Goal: Task Accomplishment & Management: Complete application form

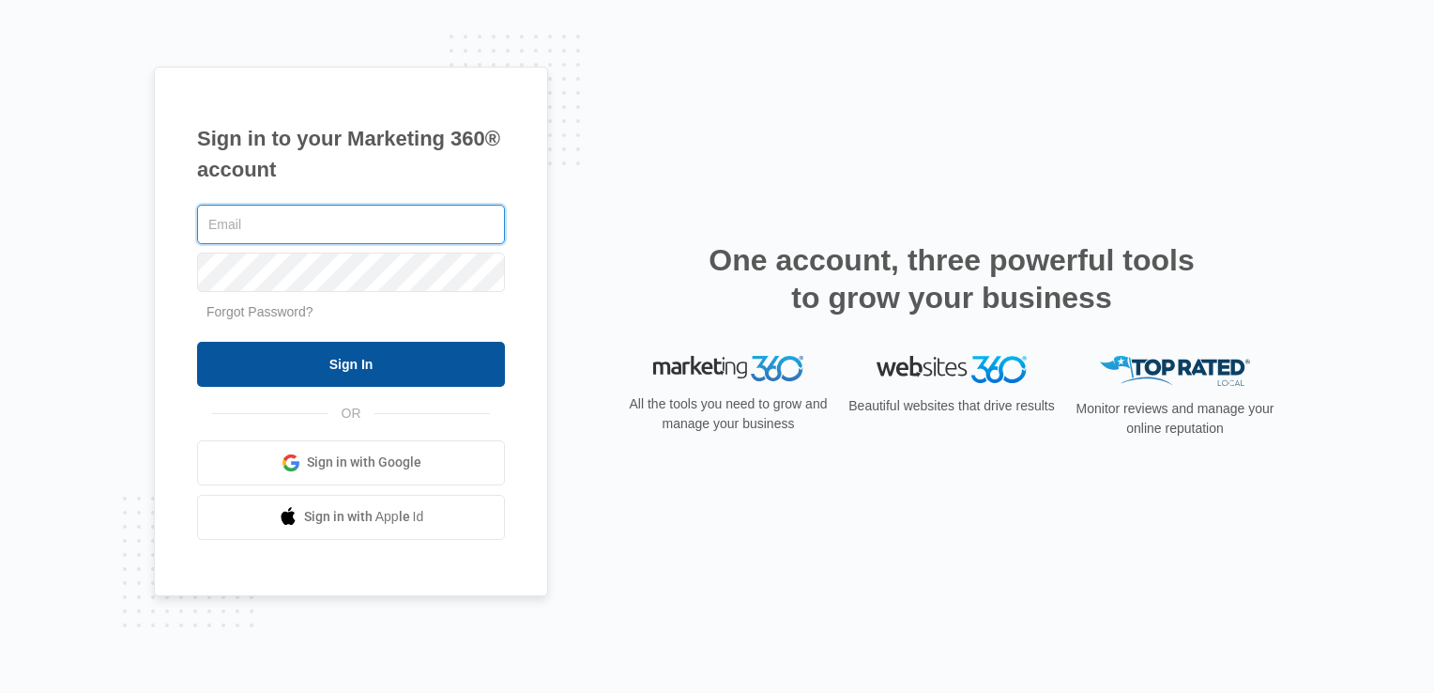
type input "lcutsinger@flycti.com"
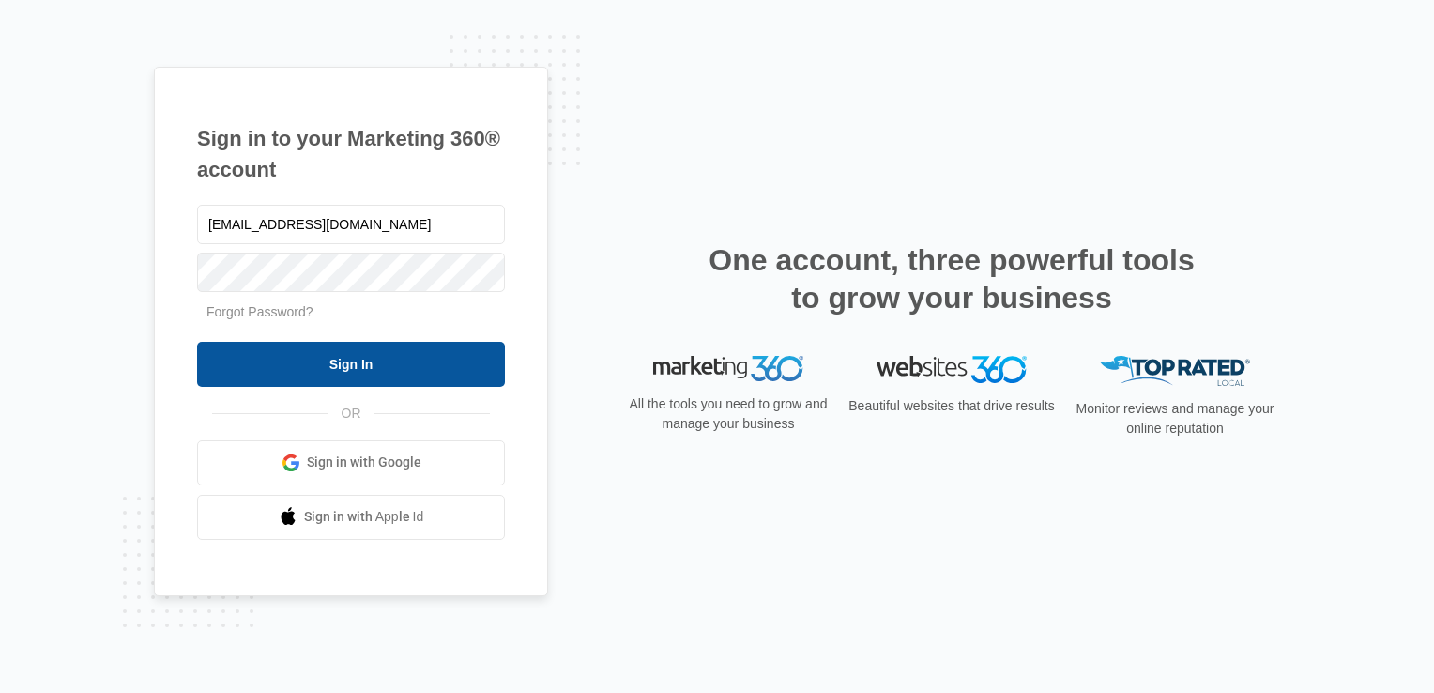
click at [363, 366] on input "Sign In" at bounding box center [351, 364] width 308 height 45
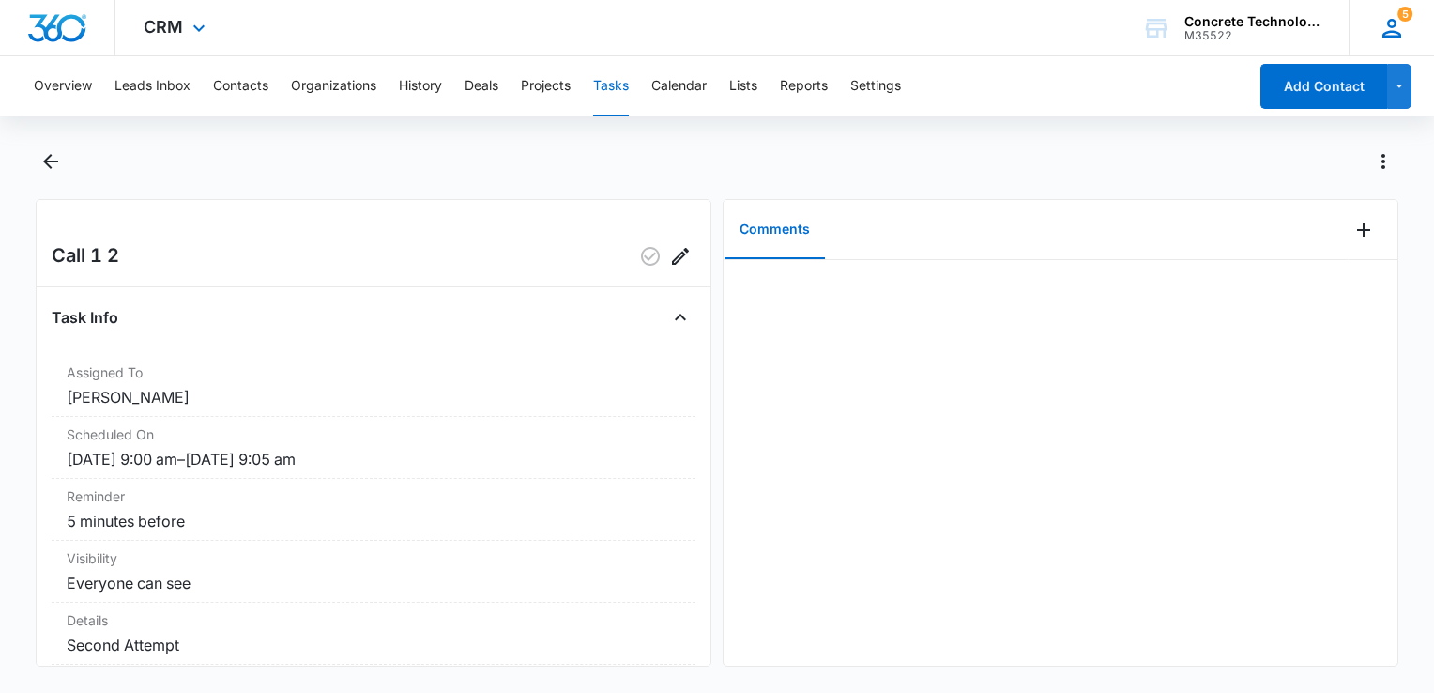
click at [1389, 40] on icon at bounding box center [1392, 28] width 28 height 28
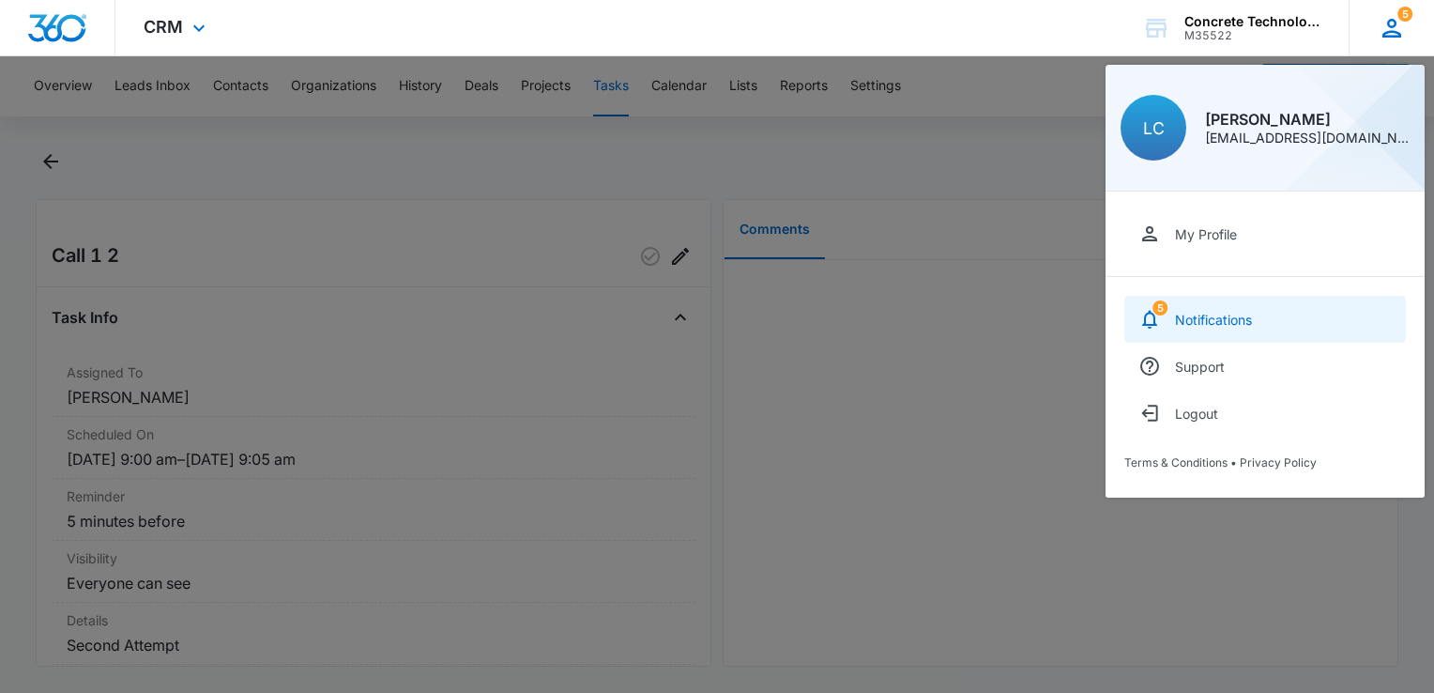
click at [1302, 331] on link "5 Notifications" at bounding box center [1265, 319] width 282 height 47
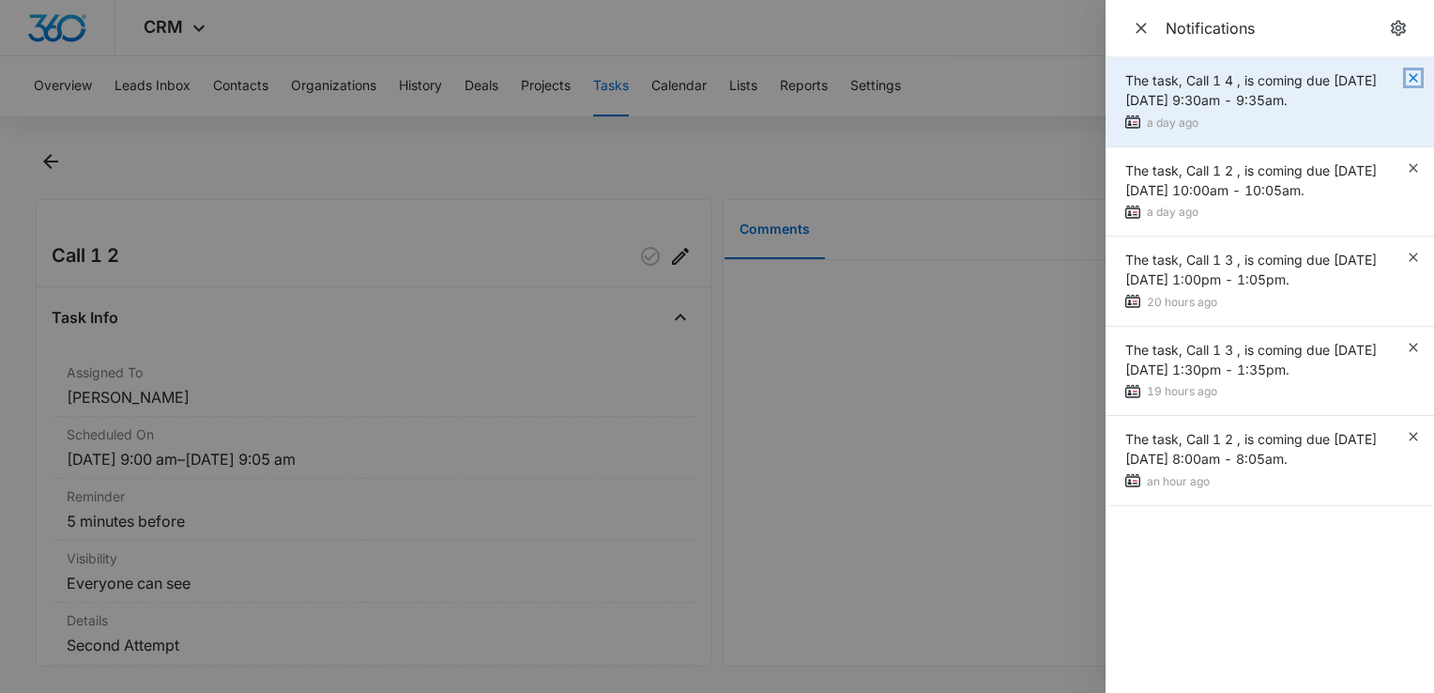
click at [1415, 70] on icon "button" at bounding box center [1413, 77] width 15 height 15
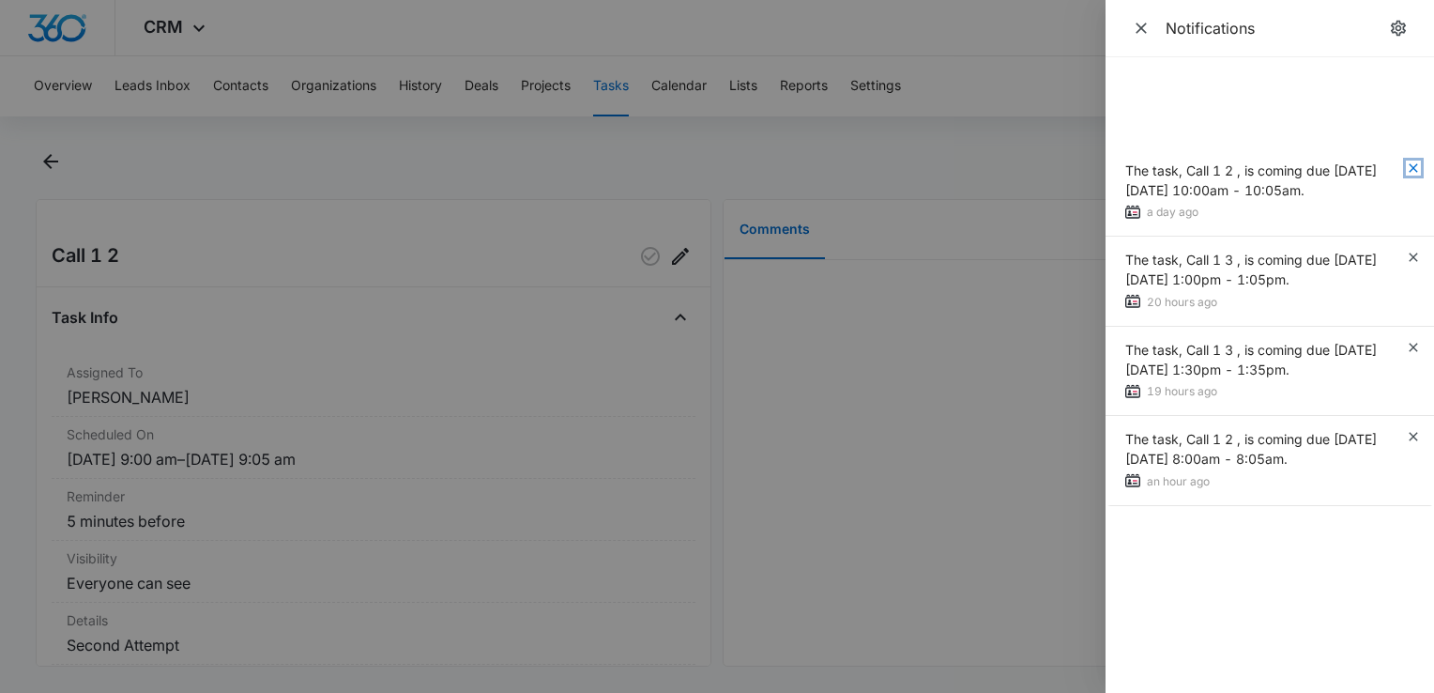
click at [1414, 160] on icon "button" at bounding box center [1413, 167] width 15 height 15
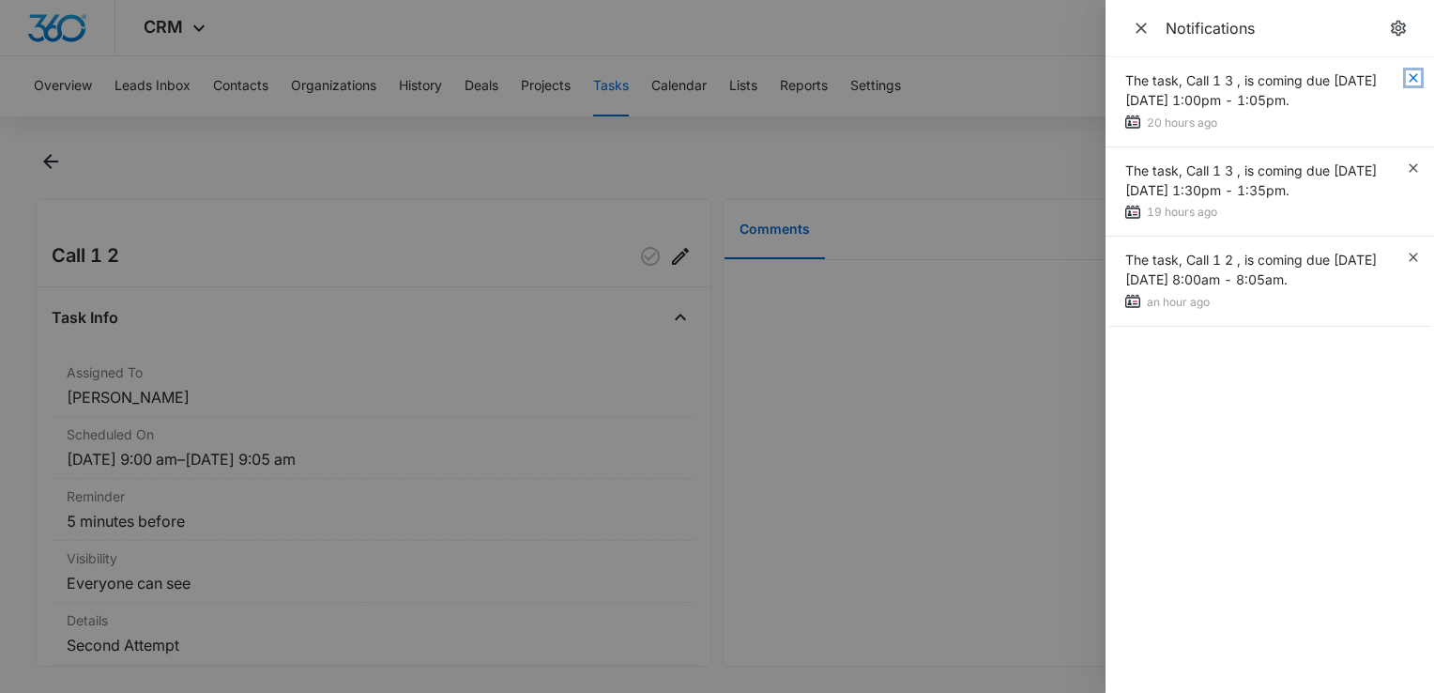
click at [1414, 74] on icon "button" at bounding box center [1413, 77] width 15 height 15
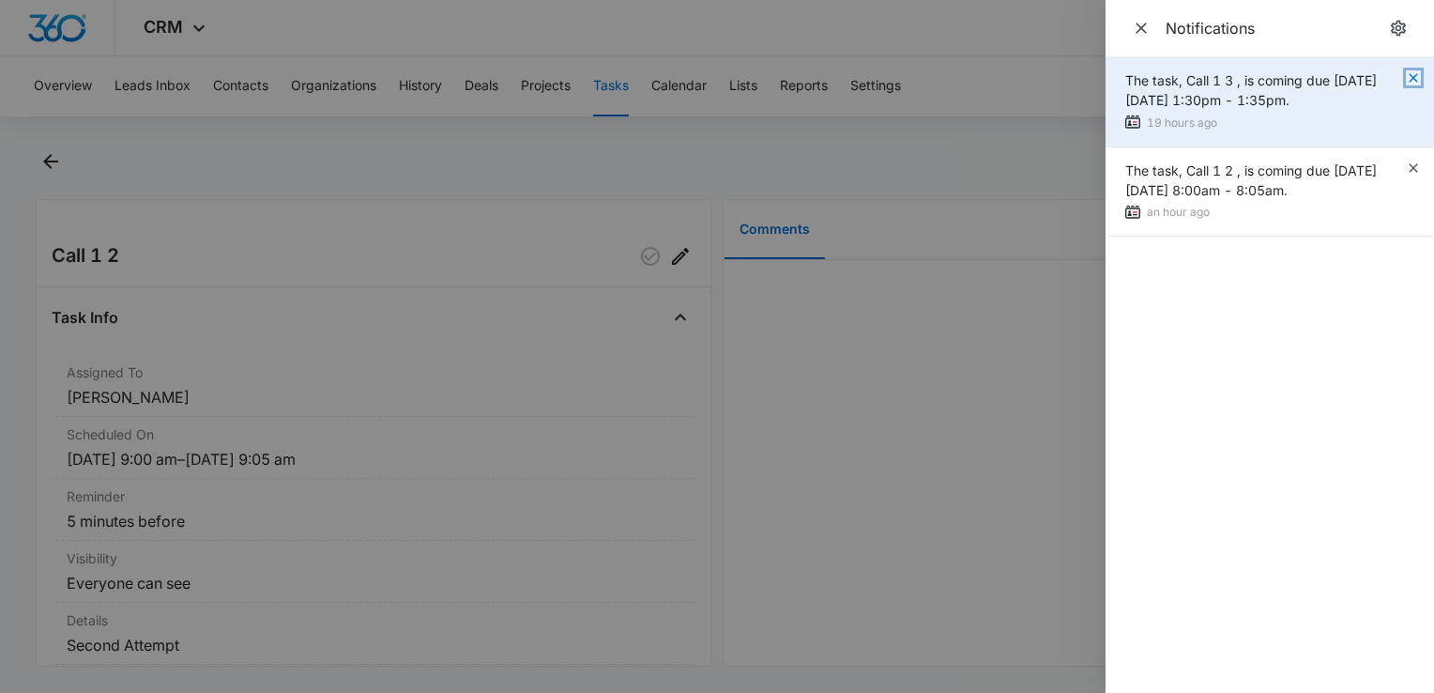
click at [1414, 77] on icon "button" at bounding box center [1413, 77] width 8 height 8
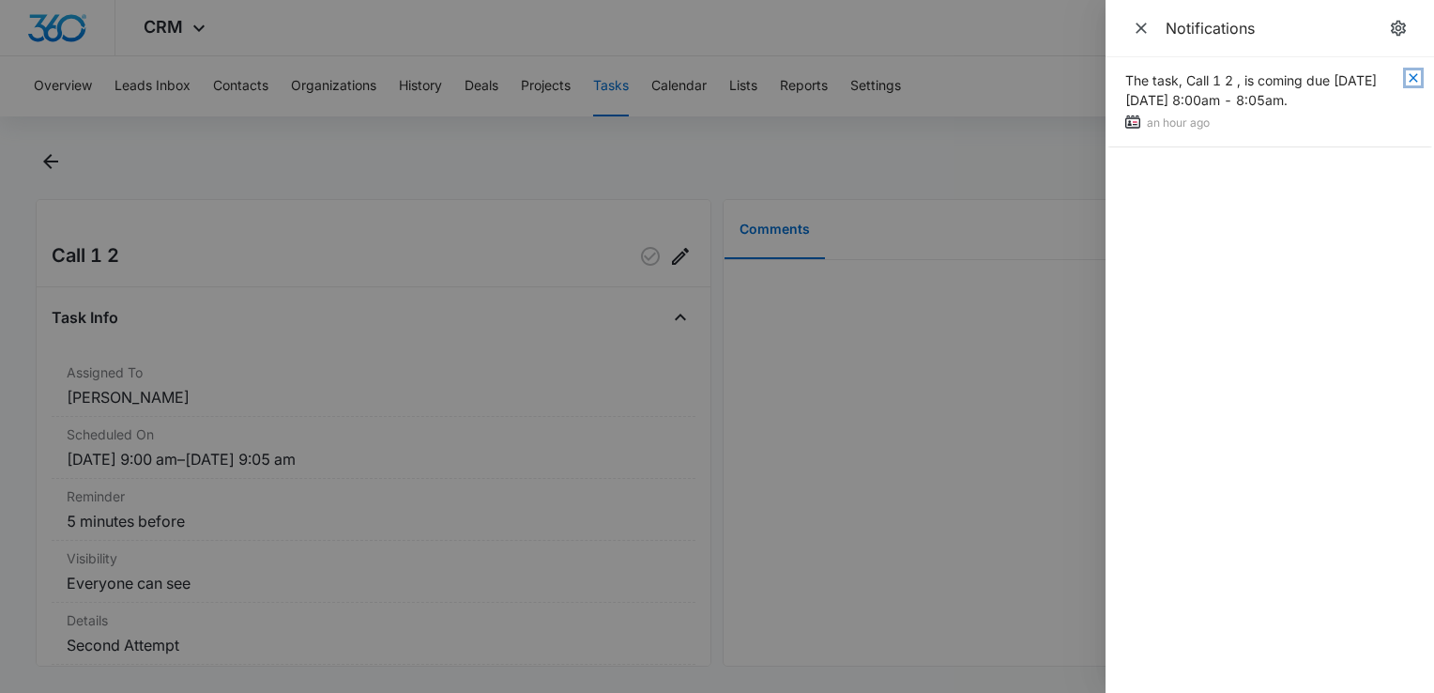
click at [1413, 77] on icon "button" at bounding box center [1413, 77] width 8 height 8
click at [1143, 32] on icon "Close" at bounding box center [1141, 28] width 19 height 19
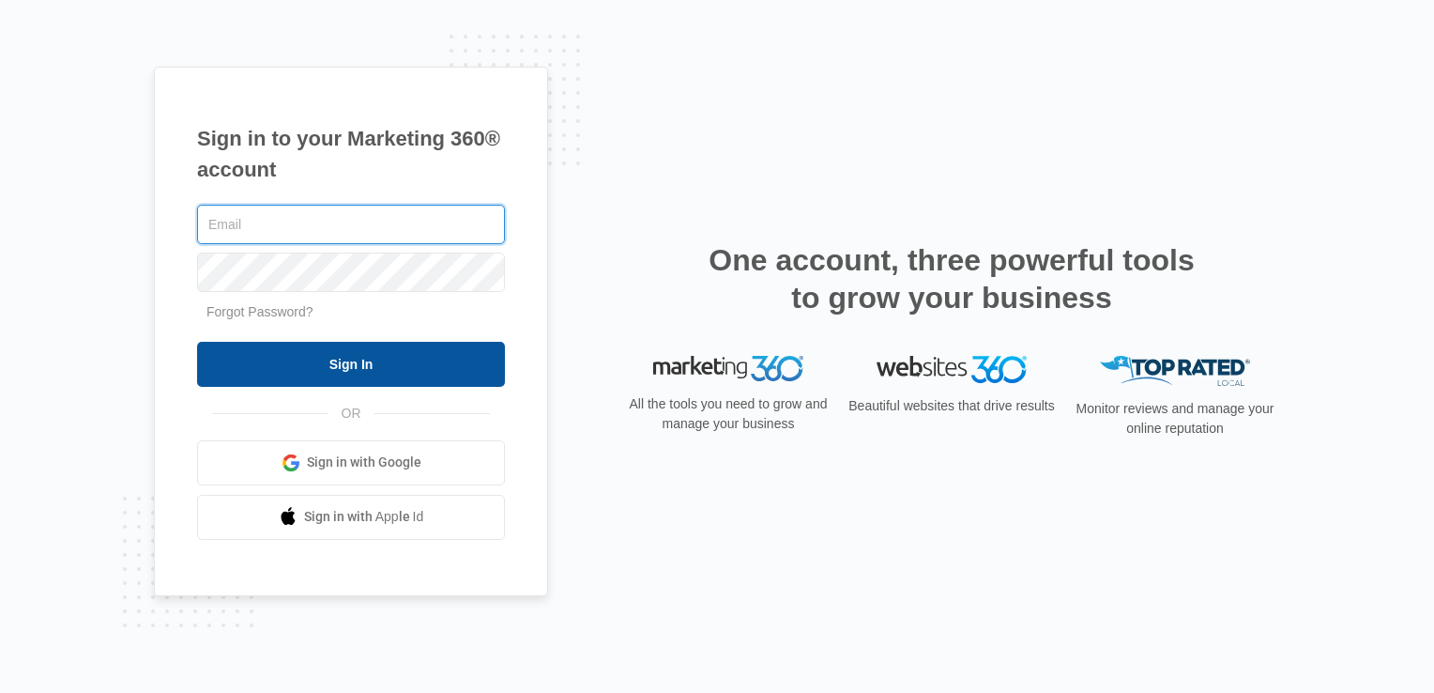
type input "lcutsinger@flycti.com"
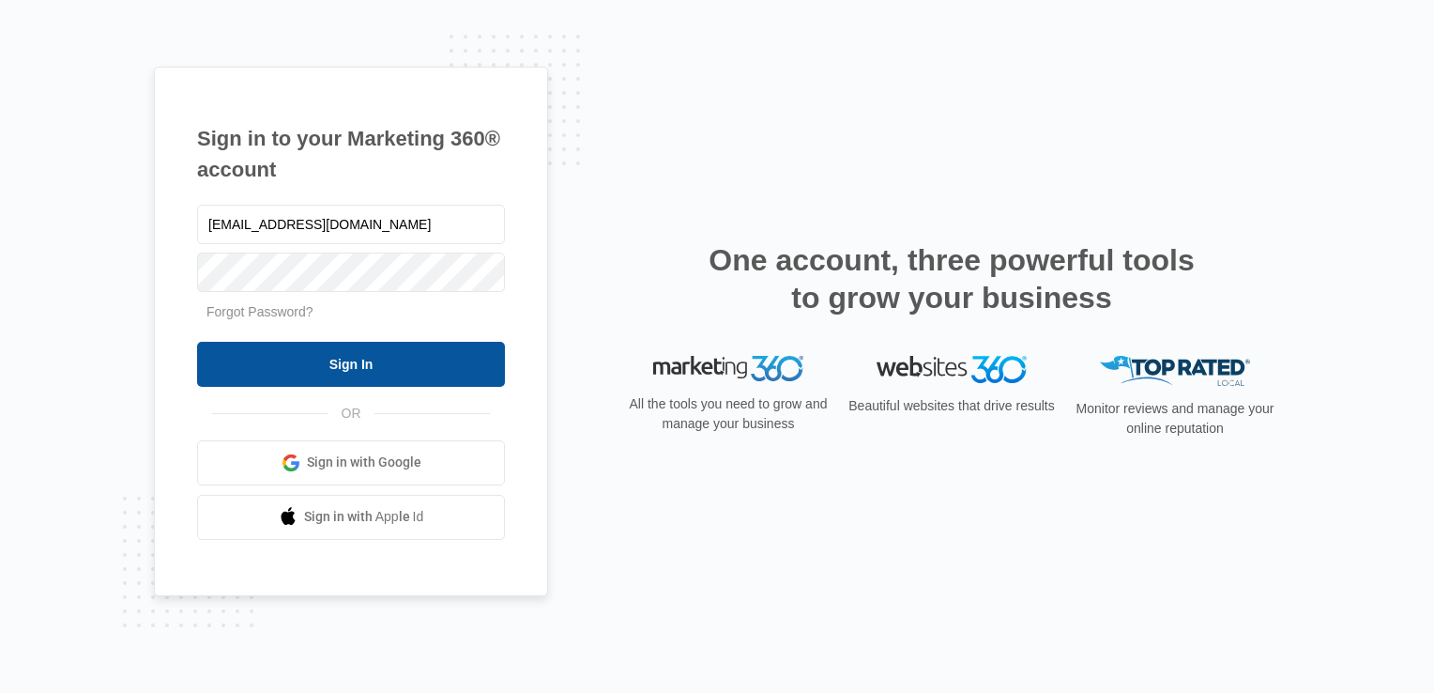
click at [365, 366] on input "Sign In" at bounding box center [351, 364] width 308 height 45
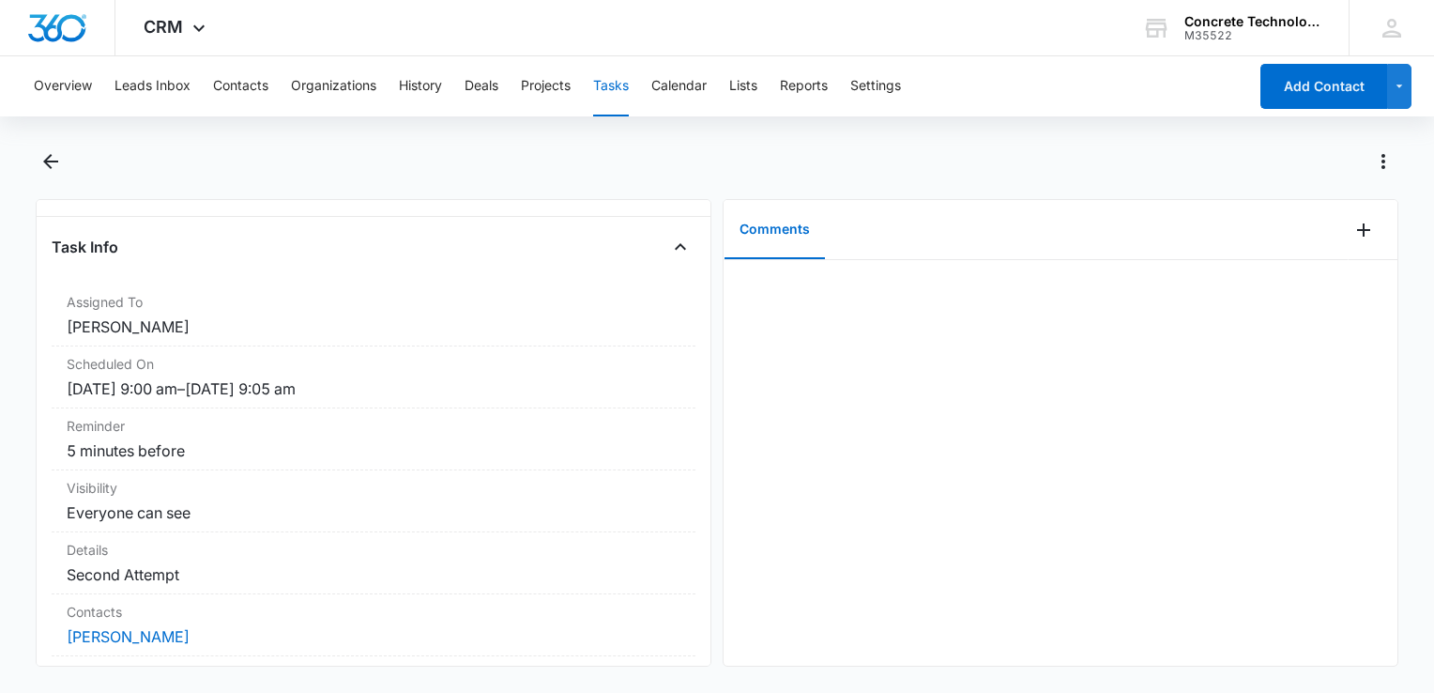
scroll to position [188, 0]
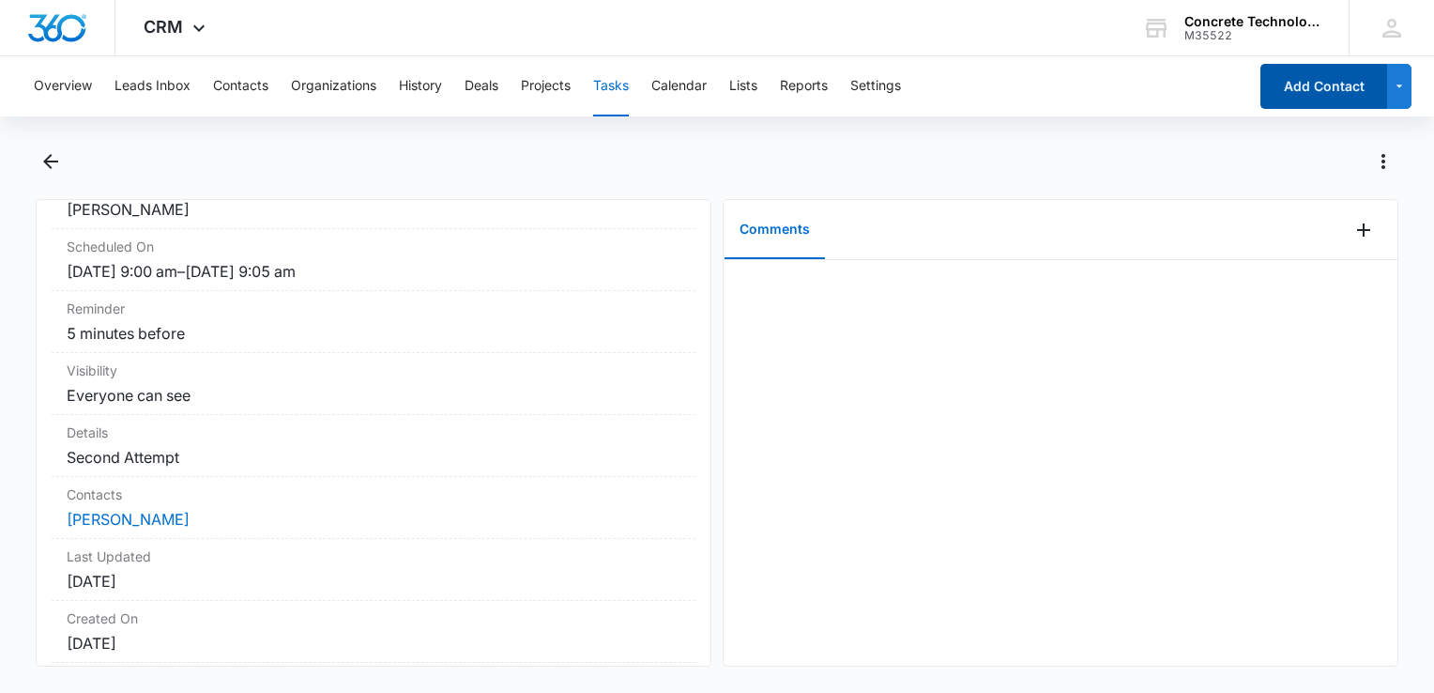
click at [1299, 93] on button "Add Contact" at bounding box center [1323, 86] width 127 height 45
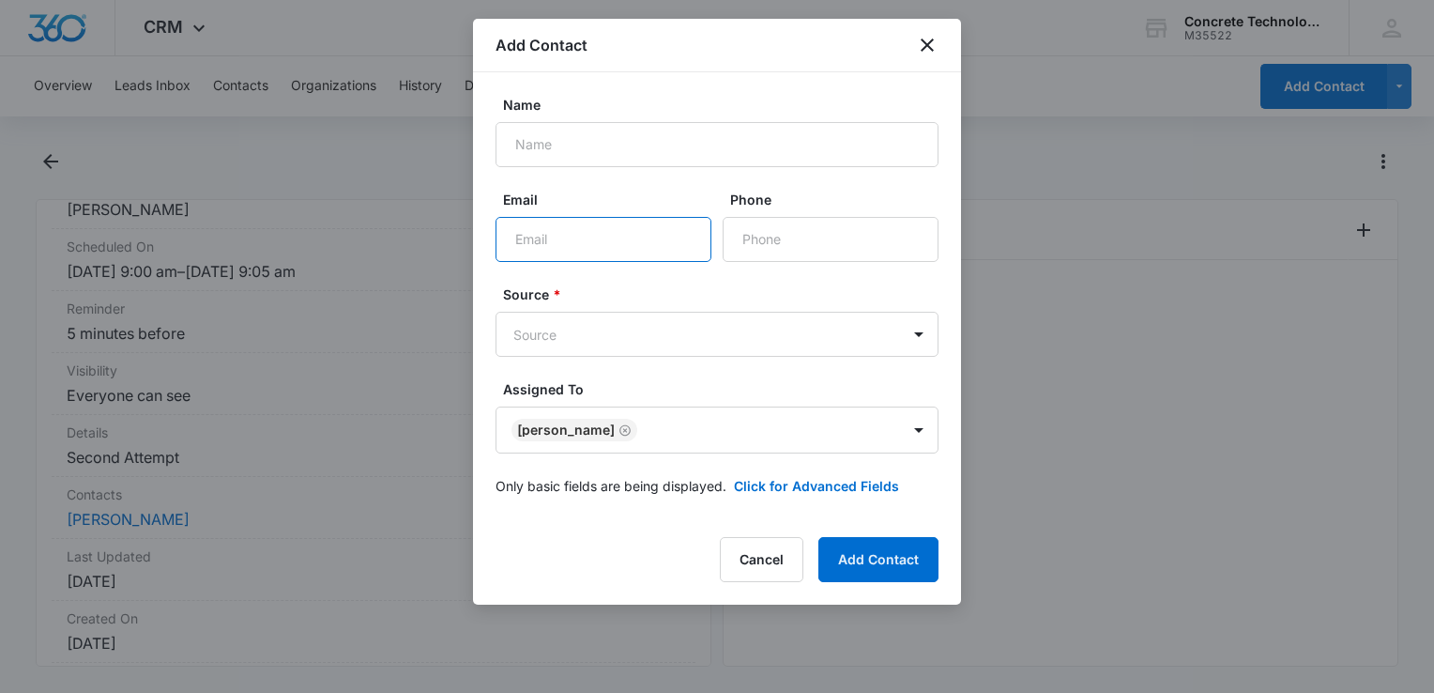
paste input "[DOMAIN_NAME][EMAIL_ADDRESS][DOMAIN_NAME]"
type input "[DOMAIN_NAME][EMAIL_ADDRESS][DOMAIN_NAME]"
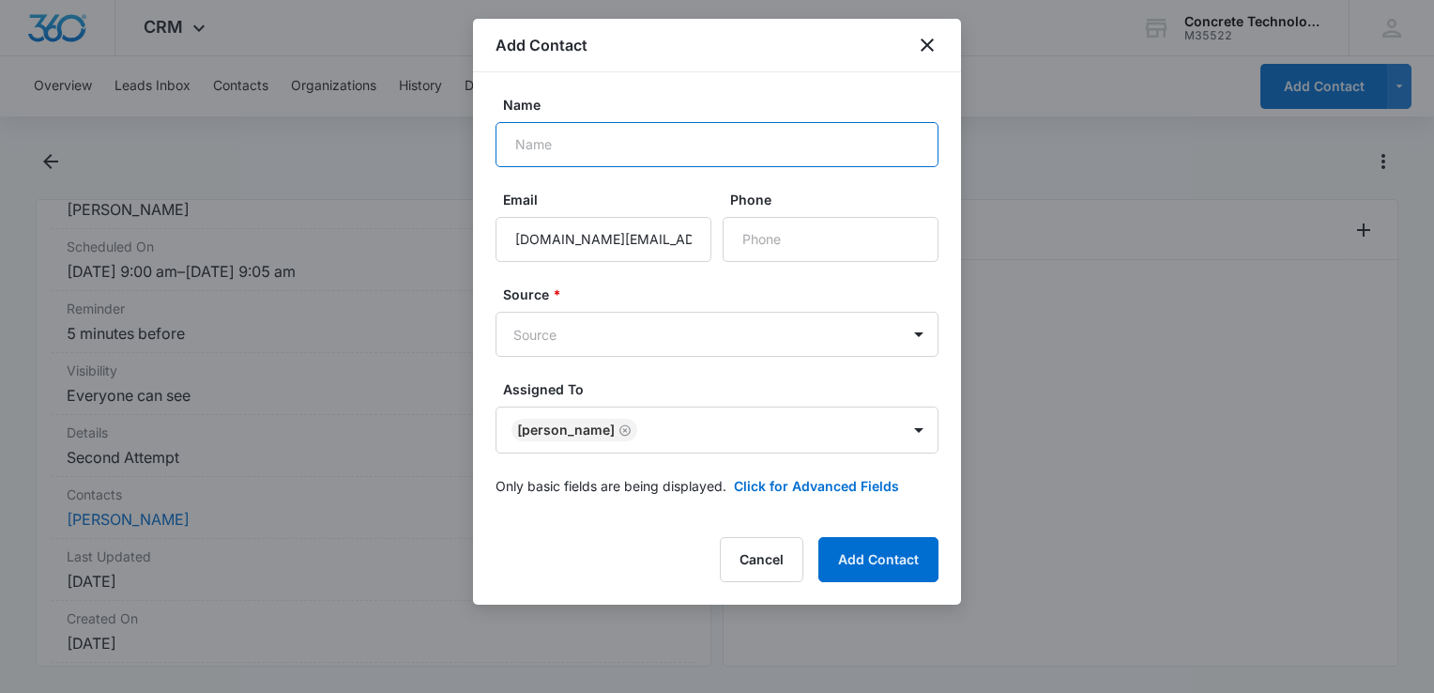
paste input "Ricles"
type input "Ricles Time"
click at [795, 491] on button "Click for Advanced Fields" at bounding box center [816, 486] width 165 height 20
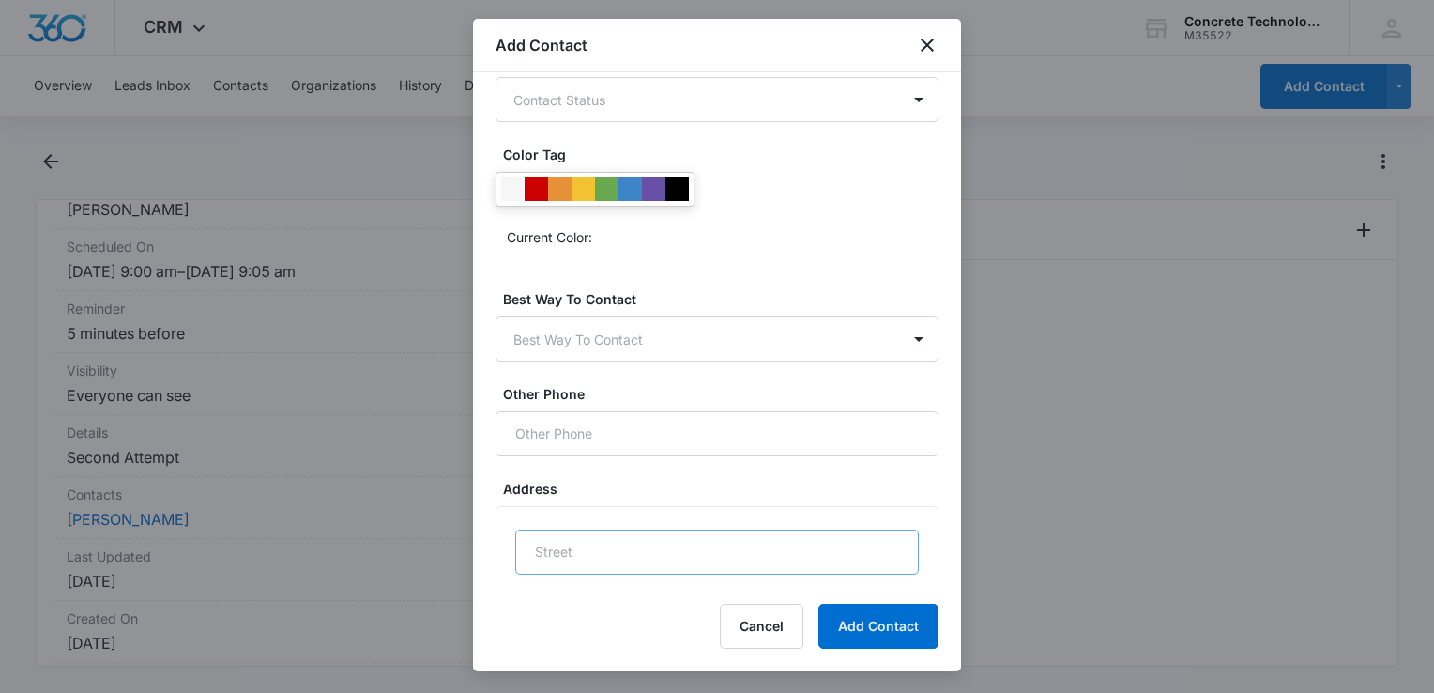
scroll to position [901, 0]
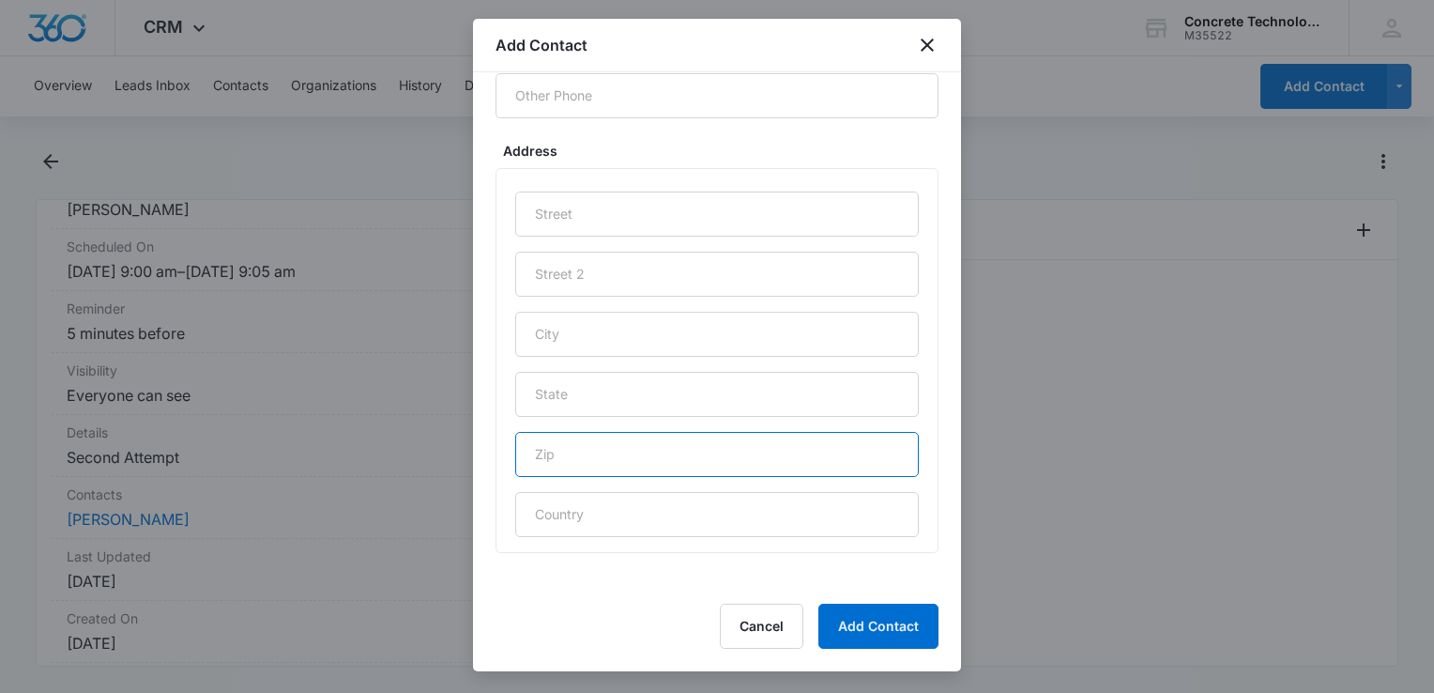
click at [657, 449] on input "text" at bounding box center [717, 454] width 404 height 45
type input "33462"
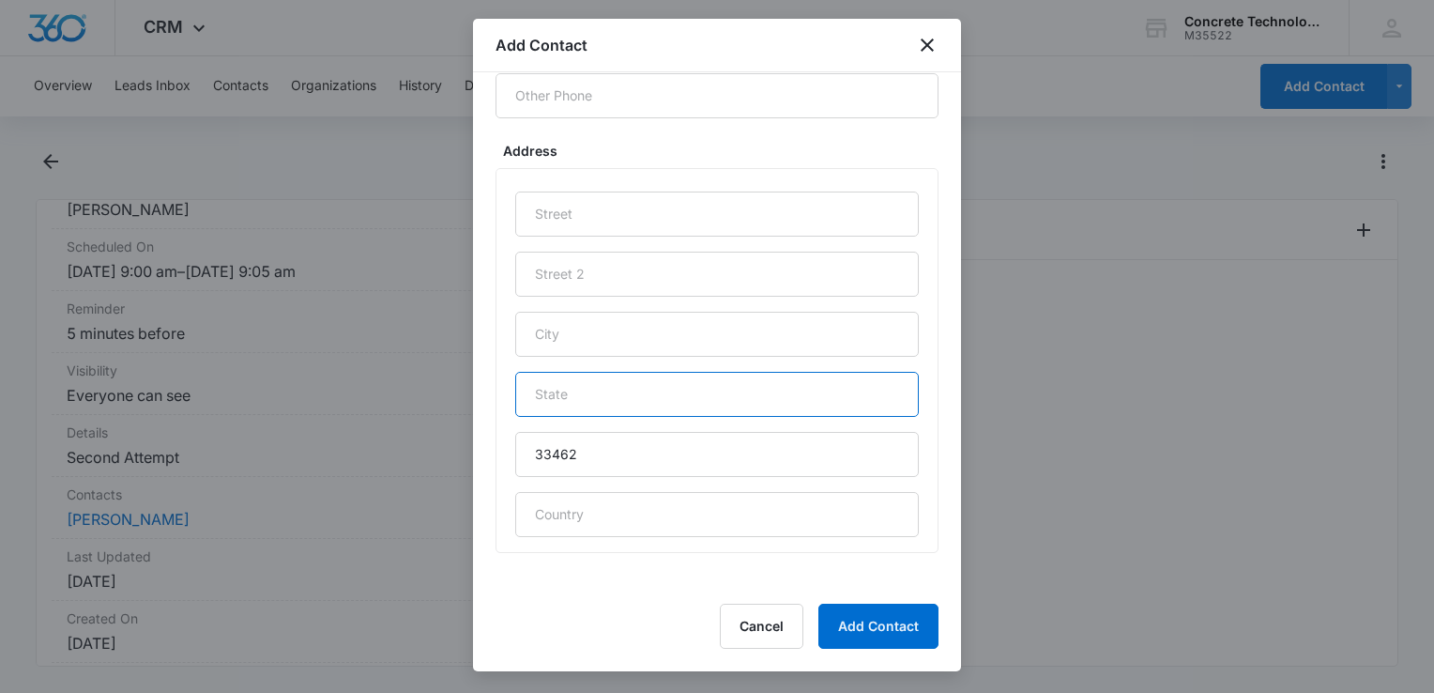
click at [654, 400] on input "text" at bounding box center [717, 394] width 404 height 45
type input "FL"
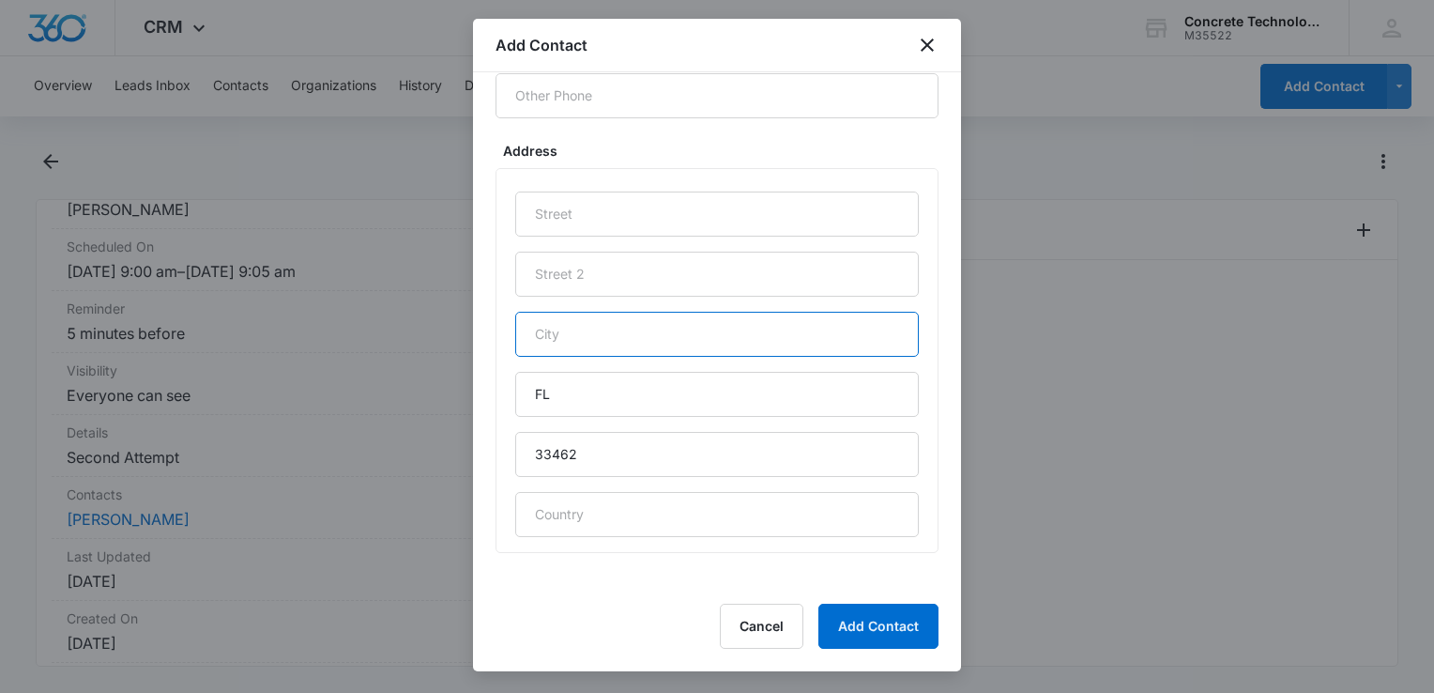
click at [640, 328] on input "text" at bounding box center [717, 334] width 404 height 45
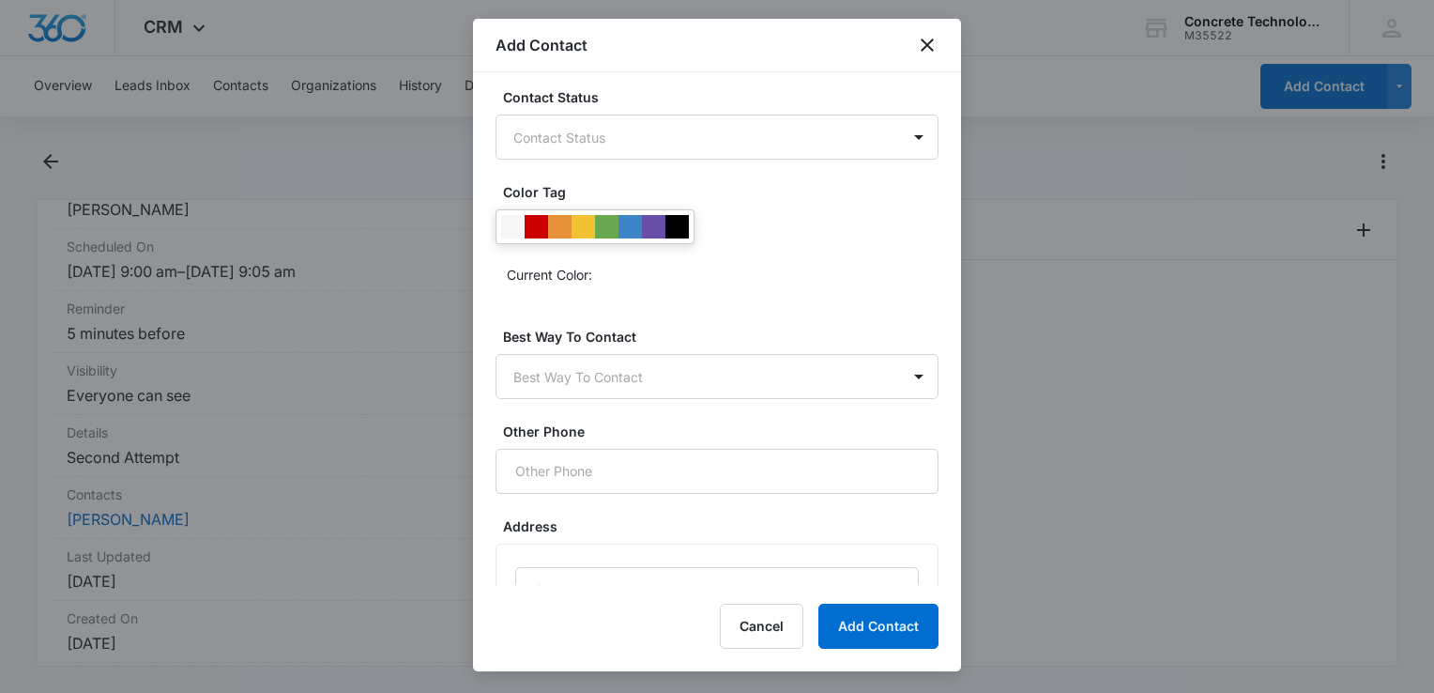
scroll to position [0, 0]
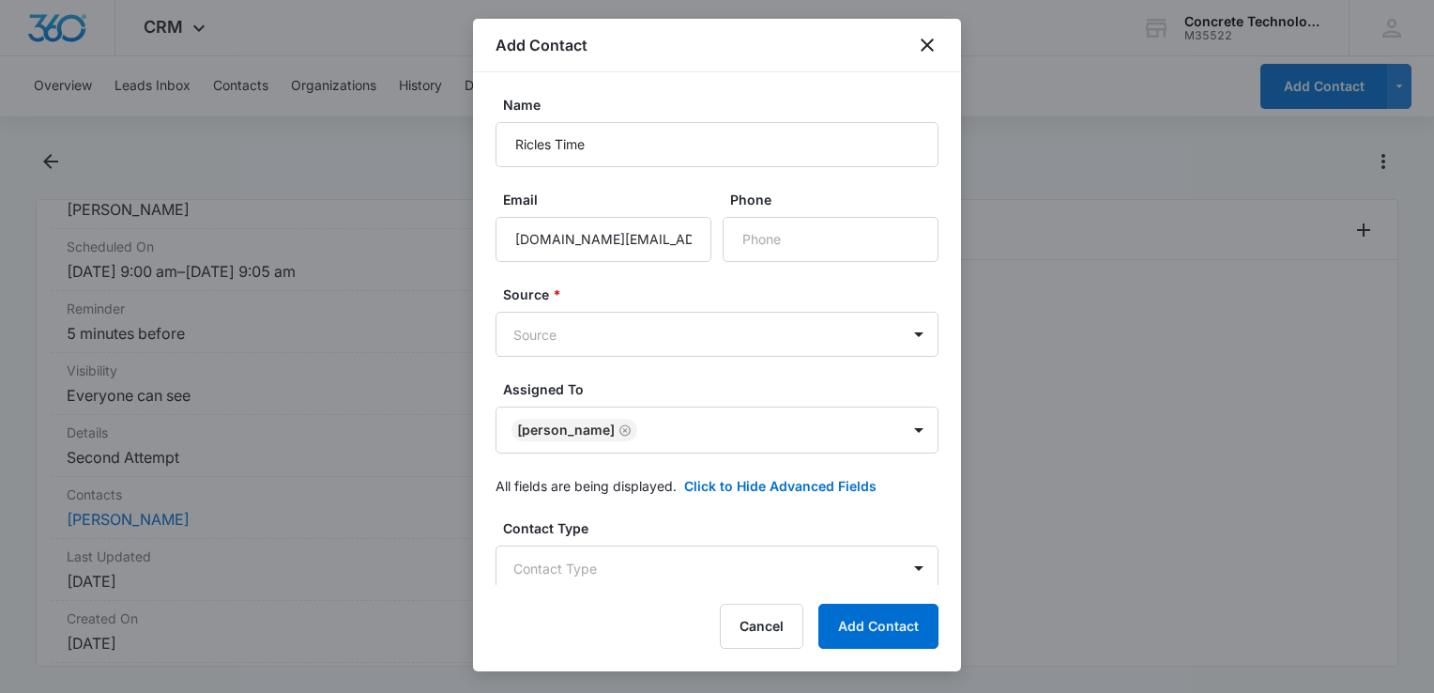
type input "[GEOGRAPHIC_DATA]"
paste input "[PHONE_NUMBER]"
type input "[PHONE_NUMBER]"
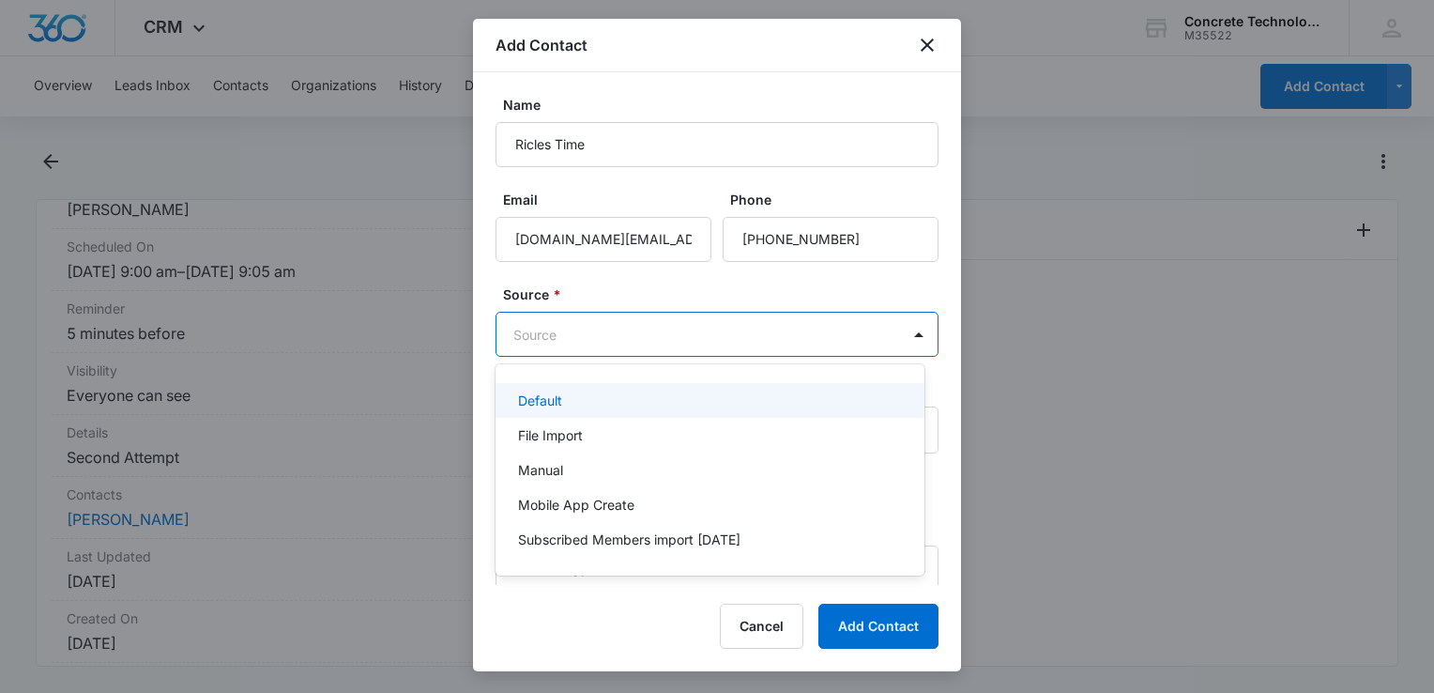
click at [699, 349] on body "CRM Apps Reputation Websites Forms CRM Email Social Content Ads Intelligence Fi…" at bounding box center [717, 346] width 1434 height 693
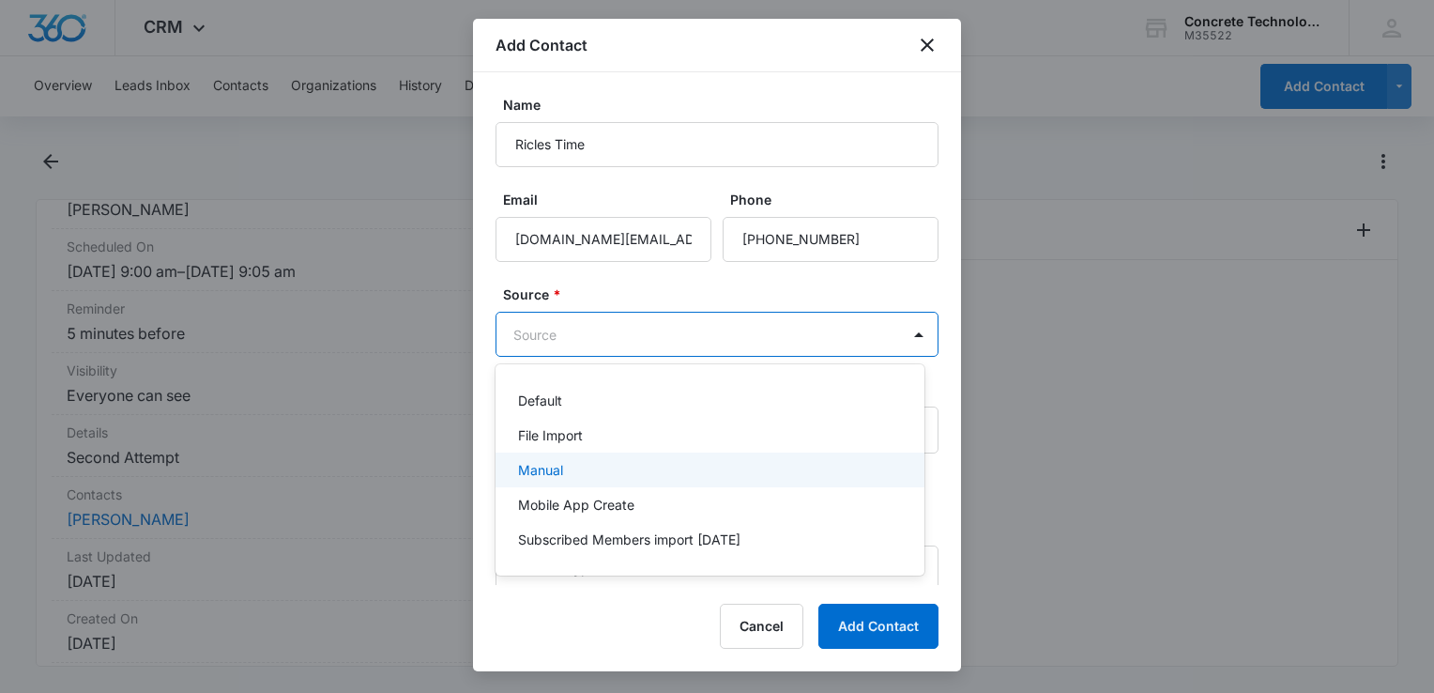
click at [578, 464] on div "Manual" at bounding box center [708, 470] width 380 height 20
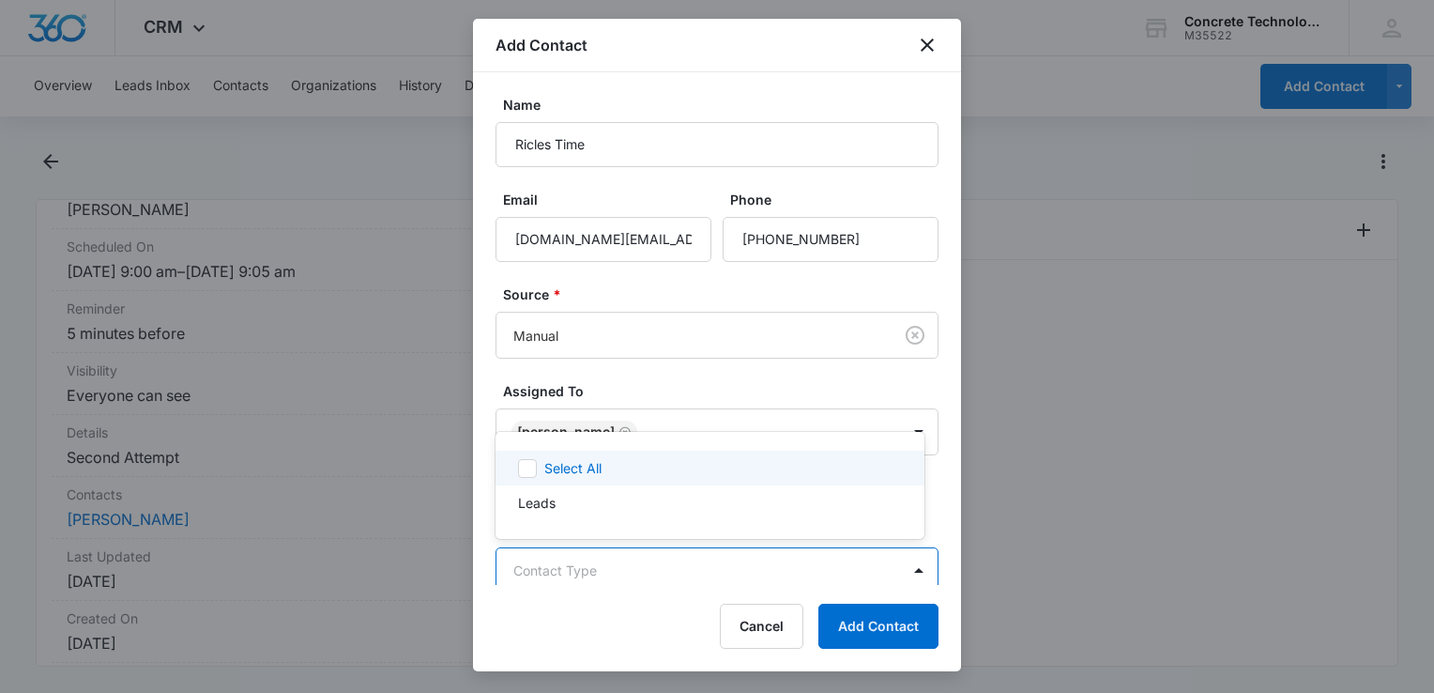
click at [619, 579] on body "CRM Apps Reputation Websites Forms CRM Email Social Content Ads Intelligence Fi…" at bounding box center [717, 346] width 1434 height 693
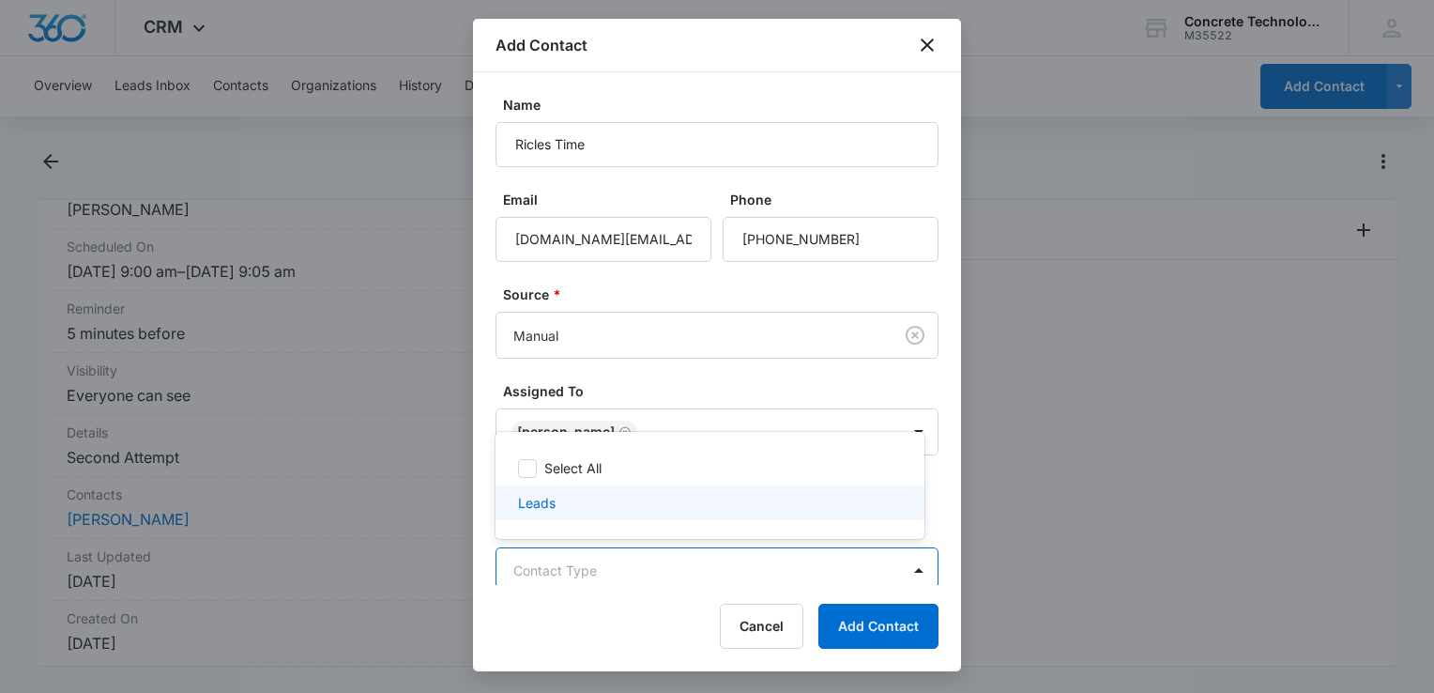
click at [545, 511] on p "Leads" at bounding box center [537, 503] width 38 height 20
click at [624, 645] on div at bounding box center [717, 346] width 1434 height 693
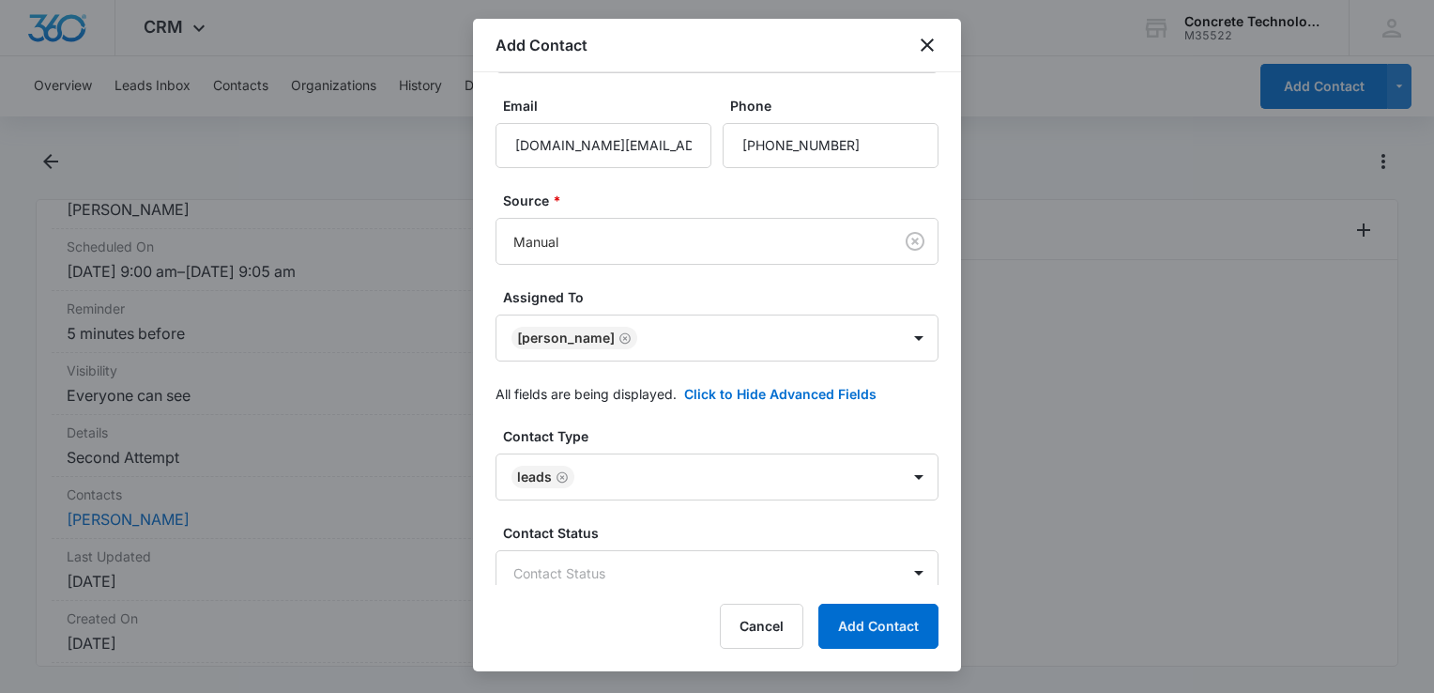
scroll to position [282, 0]
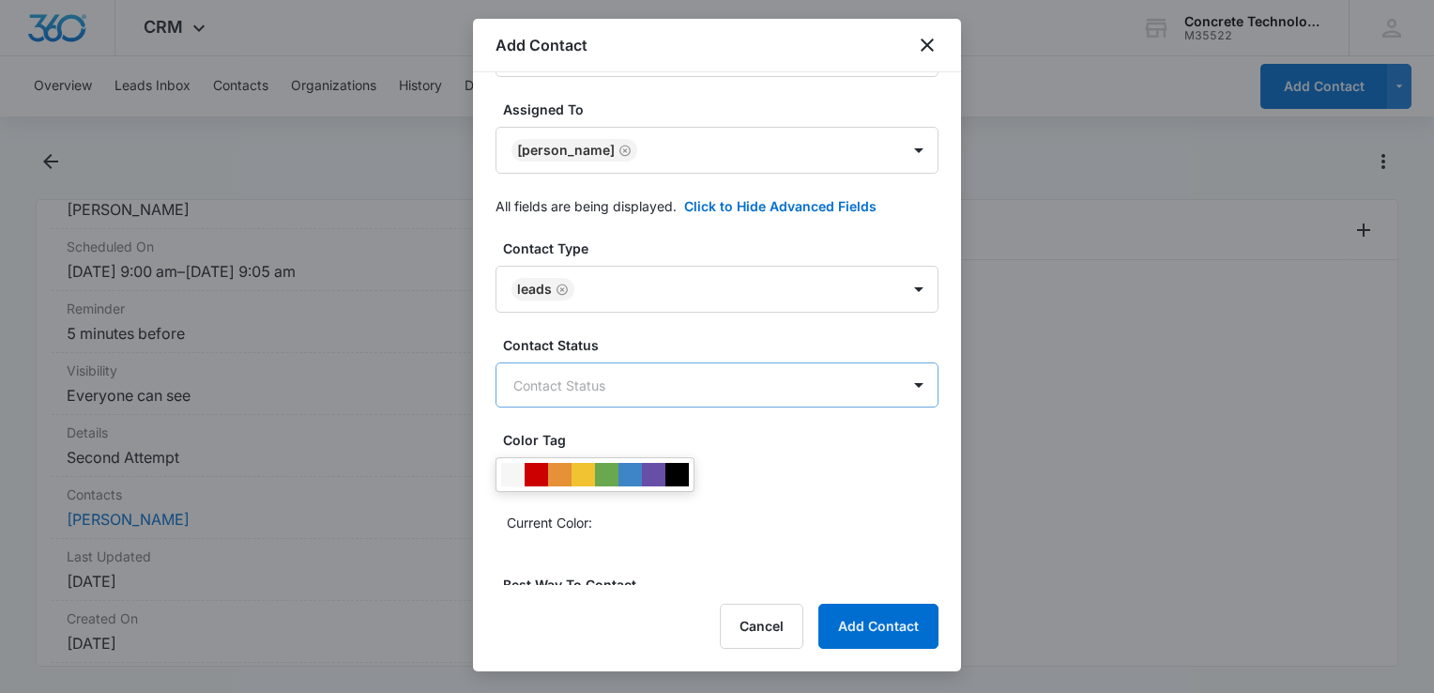
click at [636, 395] on body "CRM Apps Reputation Websites Forms CRM Email Social Content Ads Intelligence Fi…" at bounding box center [717, 346] width 1434 height 693
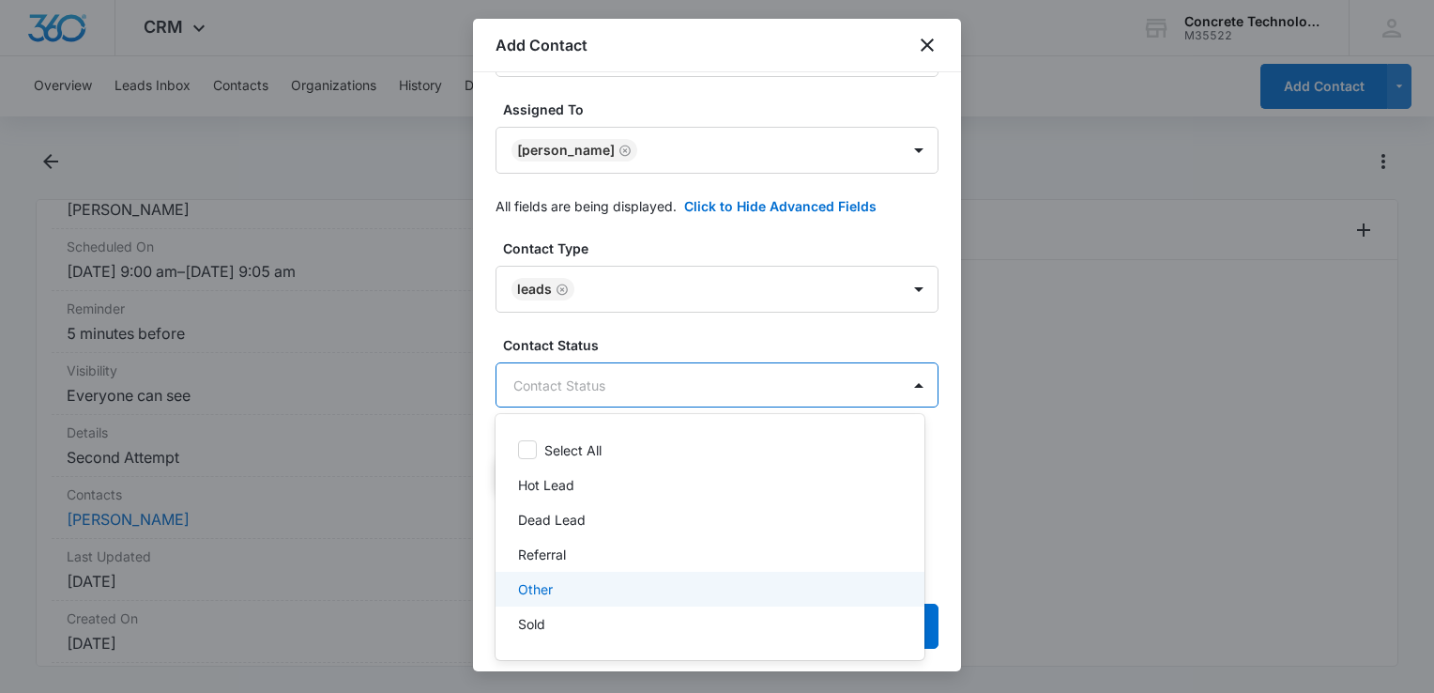
click at [551, 584] on p "Other" at bounding box center [535, 589] width 35 height 20
click at [801, 374] on div at bounding box center [717, 346] width 1434 height 693
